Goal: Information Seeking & Learning: Check status

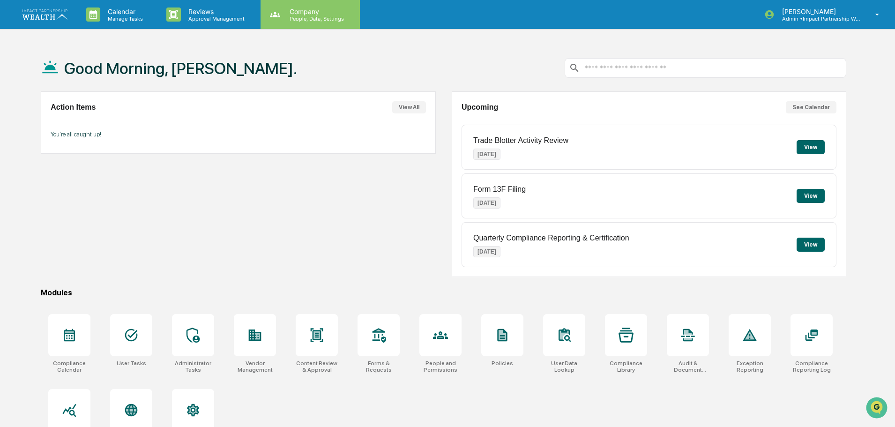
click at [320, 20] on p "People, Data, Settings" at bounding box center [315, 18] width 67 height 7
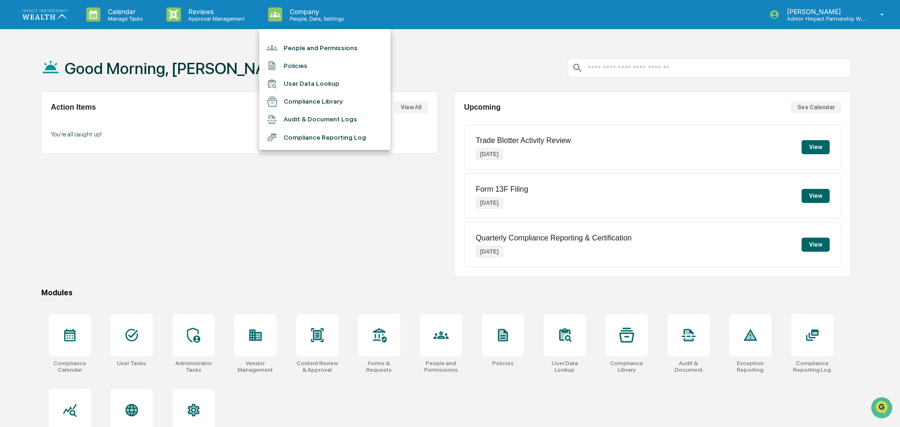
click at [305, 51] on li "People and Permissions" at bounding box center [324, 48] width 131 height 18
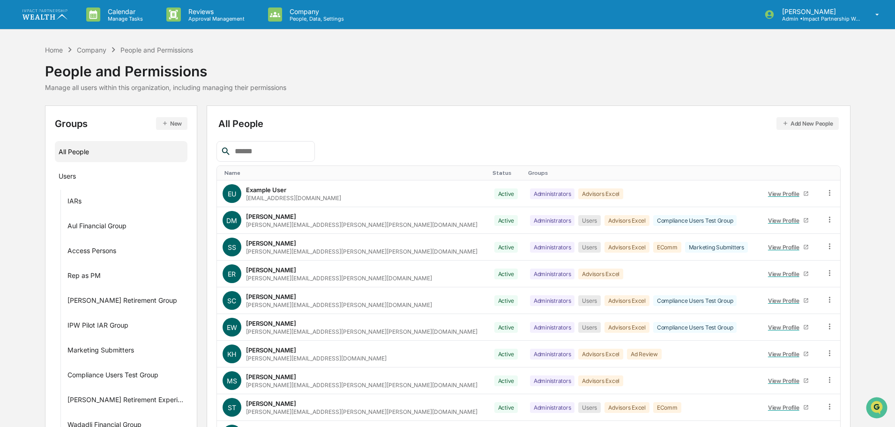
click at [263, 157] on div at bounding box center [265, 151] width 98 height 21
click at [269, 152] on input "text" at bounding box center [271, 151] width 80 height 12
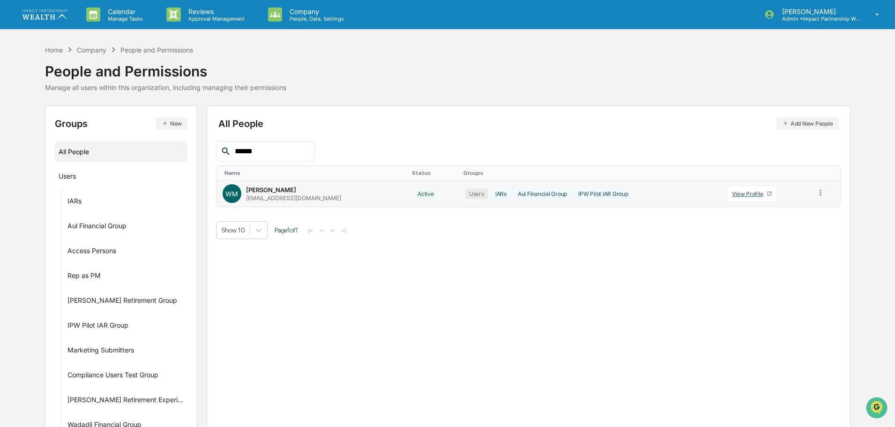
type input "******"
click at [741, 194] on div "View Profile" at bounding box center [749, 193] width 35 height 7
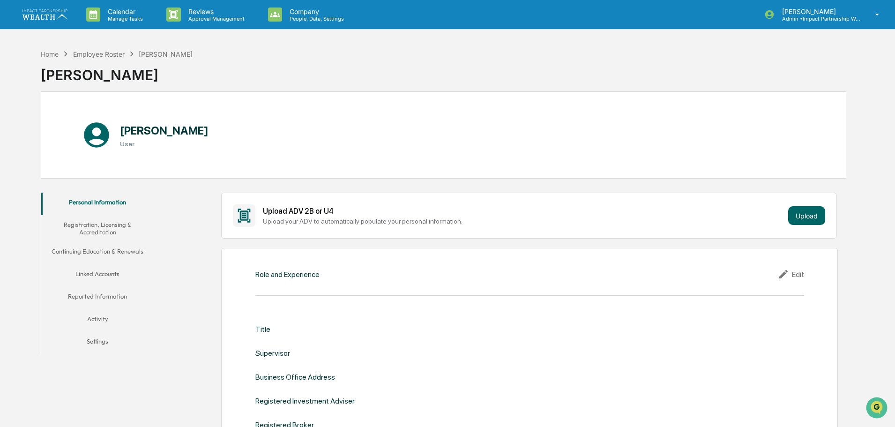
click at [104, 320] on button "Activity" at bounding box center [97, 320] width 112 height 22
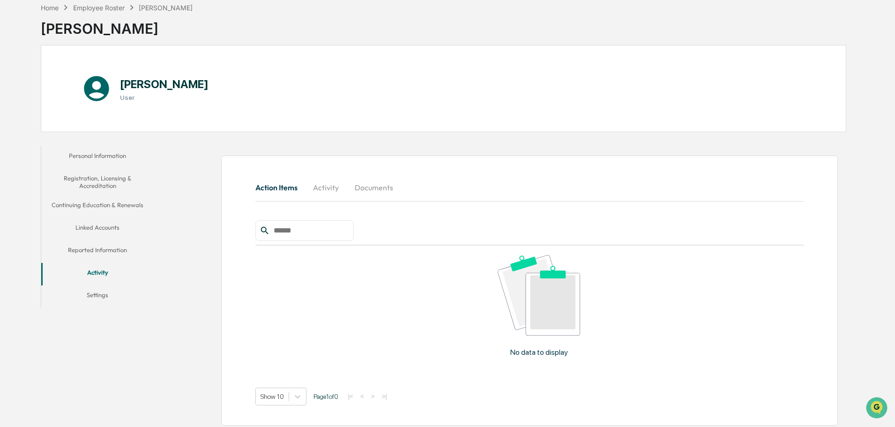
scroll to position [50, 0]
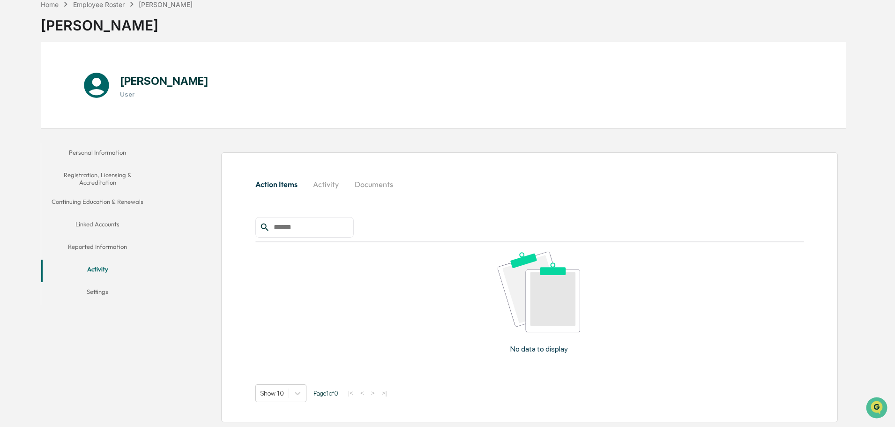
click at [316, 183] on button "Activity" at bounding box center [326, 184] width 42 height 22
click at [366, 185] on button "Documents" at bounding box center [373, 184] width 53 height 22
click at [328, 185] on button "Activity" at bounding box center [326, 184] width 42 height 22
click at [94, 267] on button "Activity" at bounding box center [97, 271] width 112 height 22
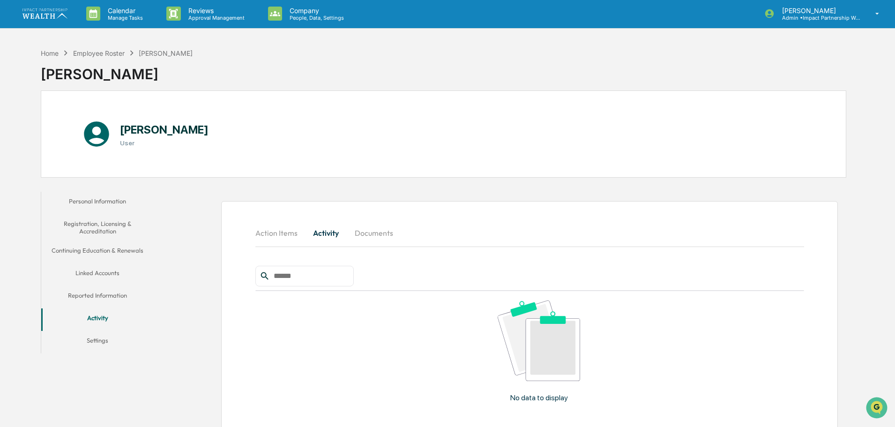
scroll to position [0, 0]
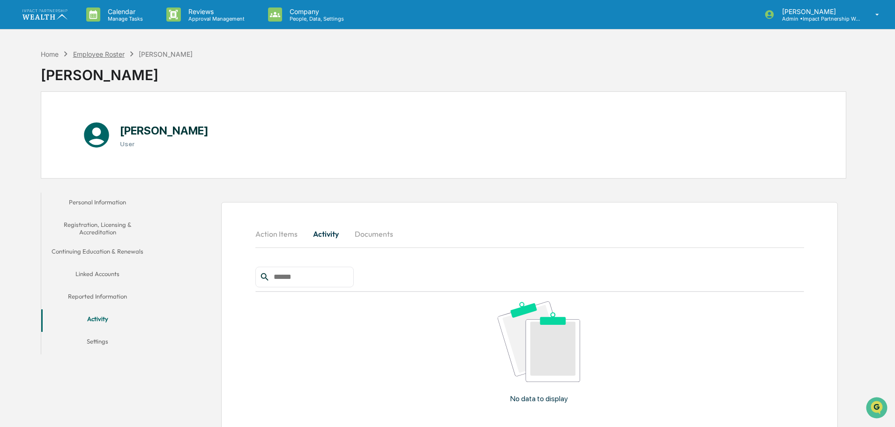
click at [93, 53] on div "Employee Roster" at bounding box center [99, 54] width 52 height 8
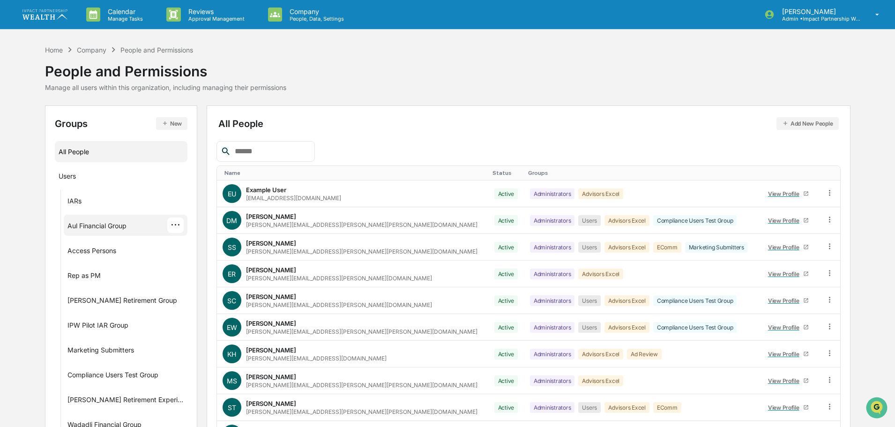
click at [110, 225] on div "Aul Financial Group" at bounding box center [96, 227] width 59 height 11
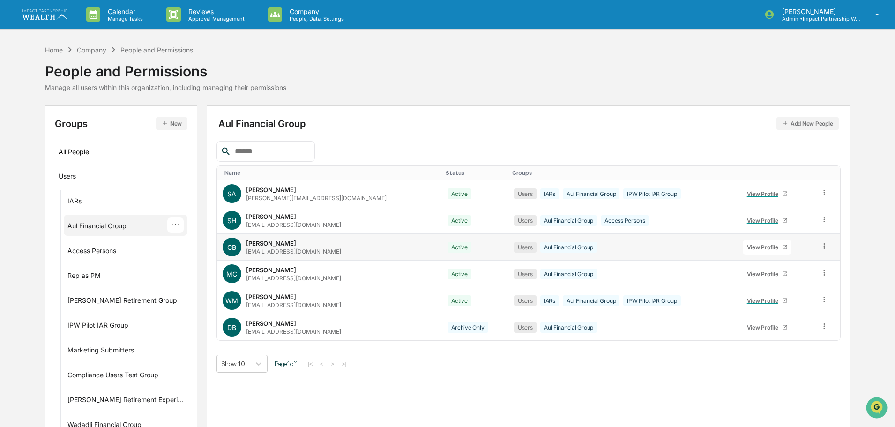
click at [266, 244] on div "[PERSON_NAME]" at bounding box center [271, 242] width 50 height 7
click at [760, 247] on div "View Profile" at bounding box center [764, 247] width 35 height 7
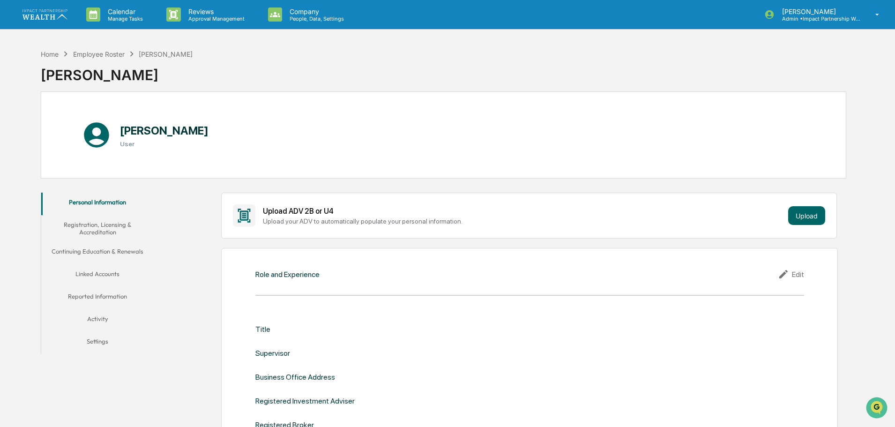
click at [97, 321] on button "Activity" at bounding box center [97, 320] width 112 height 22
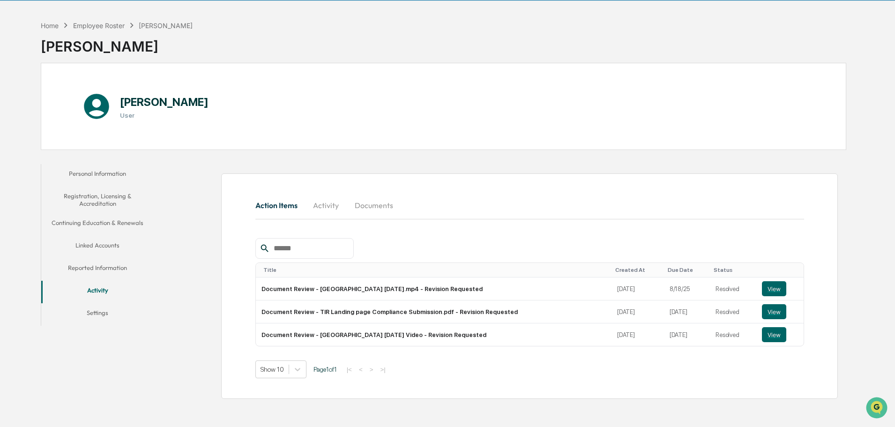
scroll to position [45, 0]
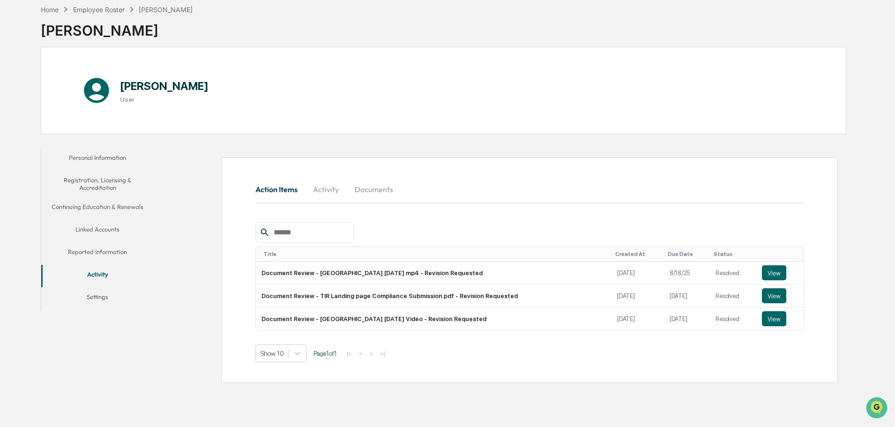
click at [324, 192] on button "Activity" at bounding box center [326, 189] width 42 height 22
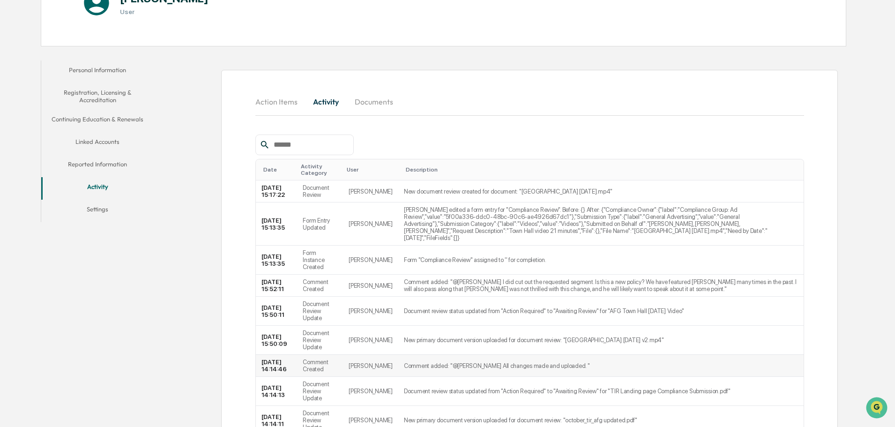
scroll to position [205, 0]
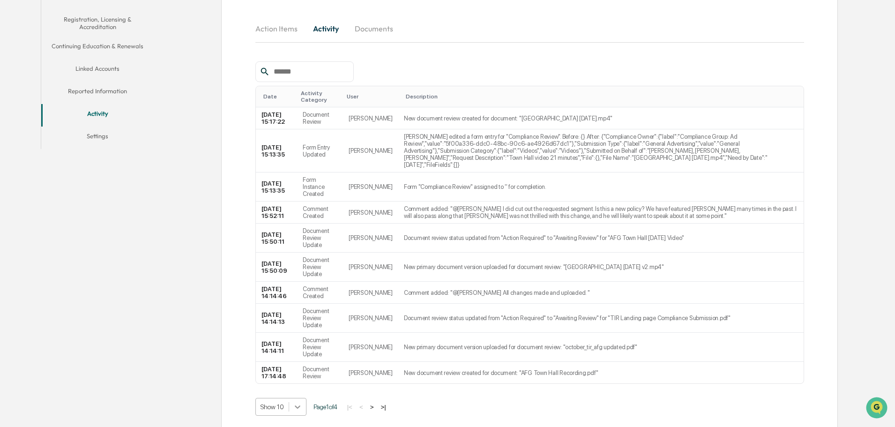
click at [289, 391] on body "Calendar Manage Tasks Reviews Approval Management Company People, Data, Setting…" at bounding box center [447, 118] width 895 height 646
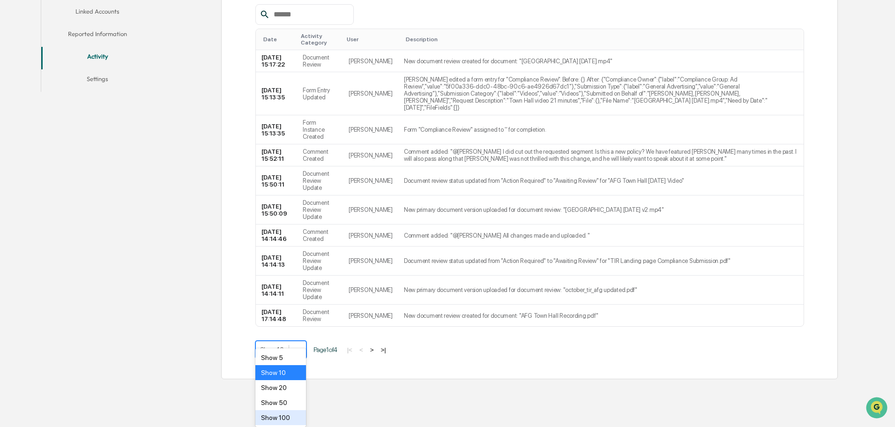
click at [281, 418] on div "Show 100" at bounding box center [280, 417] width 51 height 15
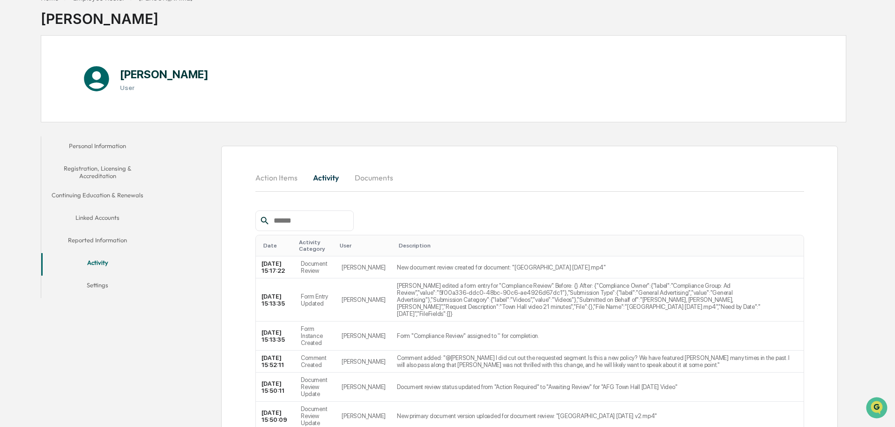
scroll to position [0, 0]
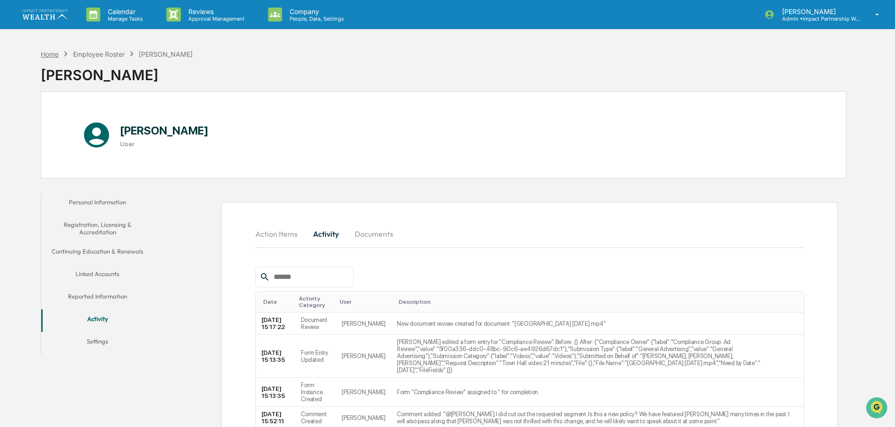
click at [50, 55] on div "Home" at bounding box center [50, 54] width 18 height 8
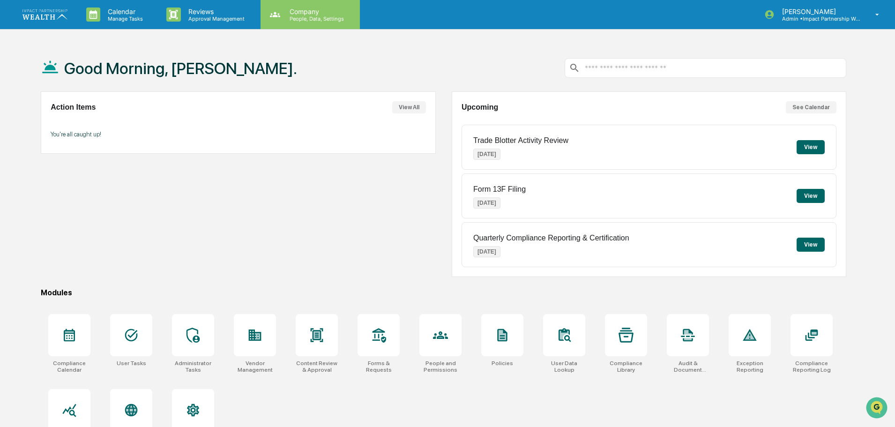
click at [295, 26] on div "Company People, Data, Settings" at bounding box center [310, 14] width 99 height 29
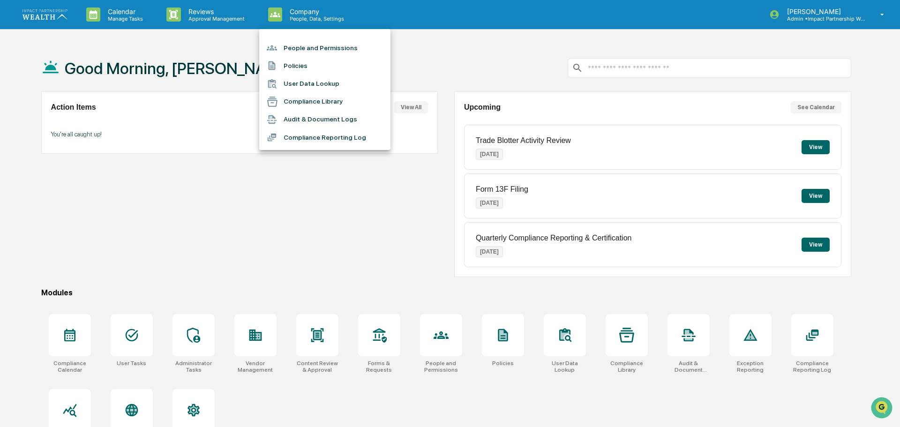
click at [325, 50] on li "People and Permissions" at bounding box center [324, 48] width 131 height 18
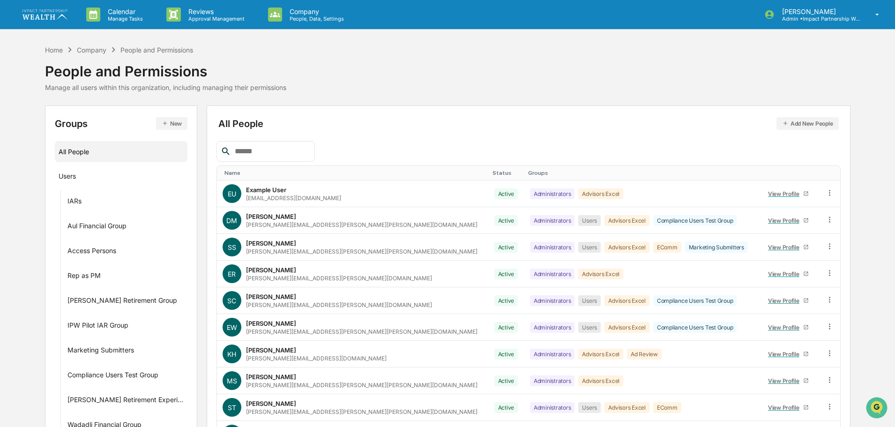
click at [263, 157] on input "text" at bounding box center [271, 151] width 80 height 12
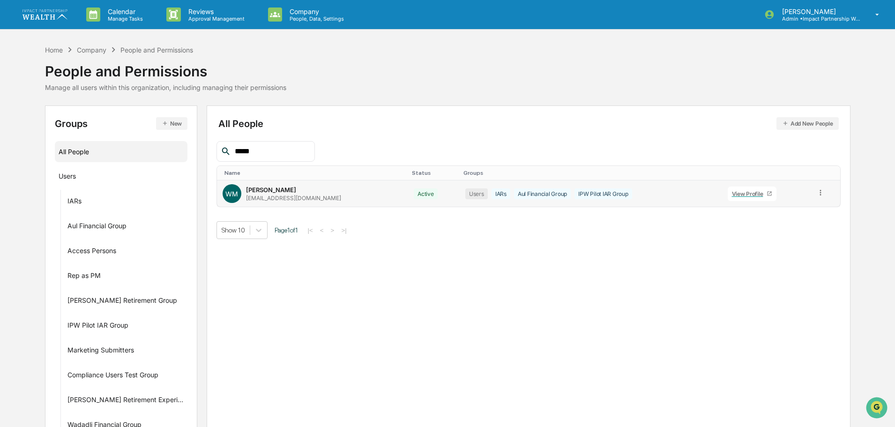
type input "*****"
click at [738, 193] on div "View Profile" at bounding box center [749, 193] width 35 height 7
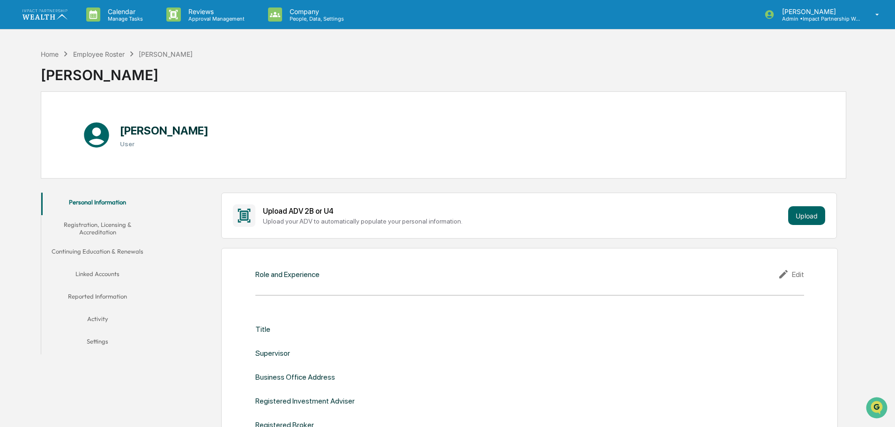
click at [102, 344] on button "Settings" at bounding box center [97, 343] width 112 height 22
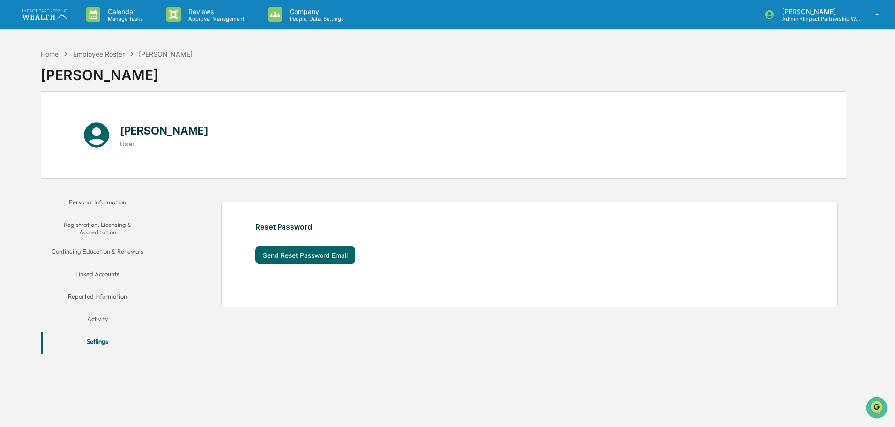
click at [94, 321] on button "Activity" at bounding box center [97, 320] width 112 height 22
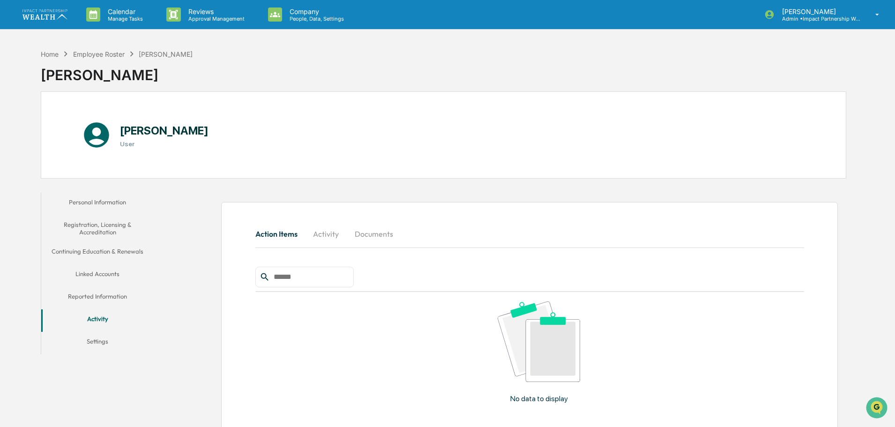
click at [326, 231] on button "Activity" at bounding box center [326, 234] width 42 height 22
click at [269, 236] on button "Action Items" at bounding box center [280, 234] width 50 height 22
click at [454, 49] on div "Home Employee Roster [PERSON_NAME] [PERSON_NAME]" at bounding box center [444, 68] width 806 height 47
